Goal: Navigation & Orientation: Understand site structure

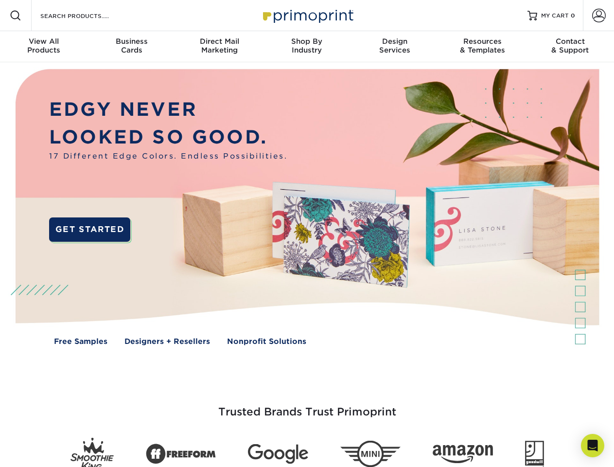
click at [307, 234] on img at bounding box center [307, 214] width 608 height 304
click at [16, 16] on span at bounding box center [16, 16] width 12 height 12
click at [599, 16] on span at bounding box center [600, 16] width 14 height 14
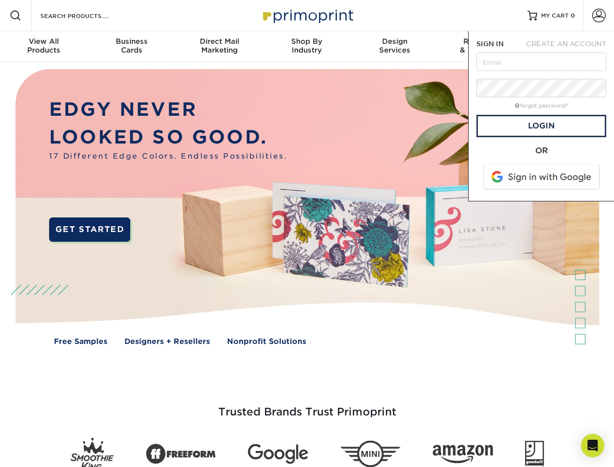
click at [44, 47] on div "View All Products" at bounding box center [44, 46] width 88 height 18
click at [131, 47] on div "Business Cards" at bounding box center [132, 46] width 88 height 18
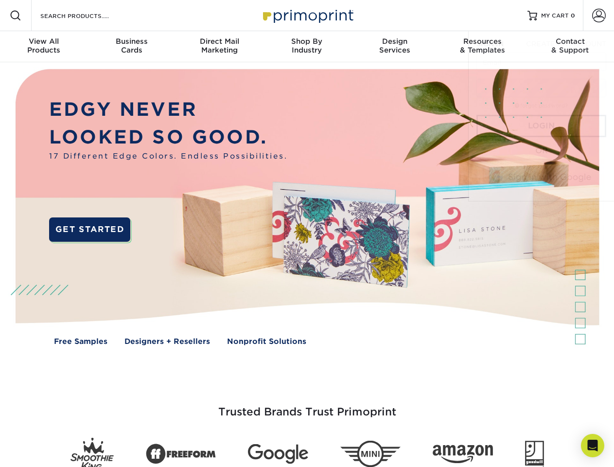
click at [219, 47] on div "Direct Mail Marketing" at bounding box center [220, 46] width 88 height 18
click at [307, 47] on div "Shop By Industry" at bounding box center [307, 46] width 88 height 18
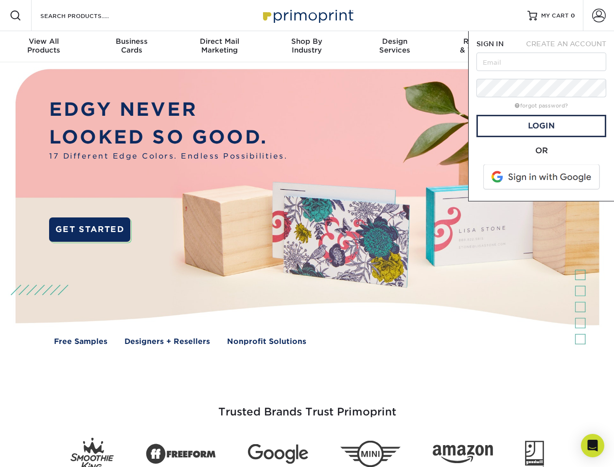
click at [395, 47] on div "Design Services" at bounding box center [395, 46] width 88 height 18
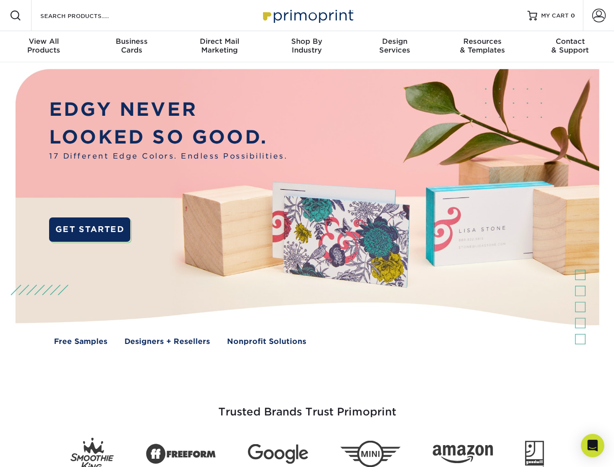
click at [483, 47] on span "SIGN IN" at bounding box center [490, 44] width 27 height 8
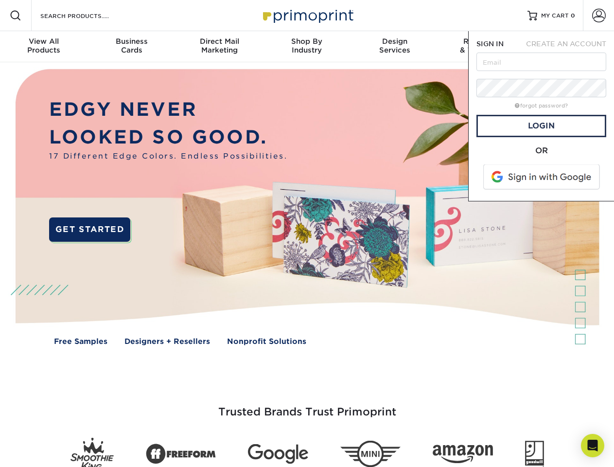
click at [571, 47] on div "Contact & Support" at bounding box center [571, 46] width 88 height 18
